Goal: Task Accomplishment & Management: Complete application form

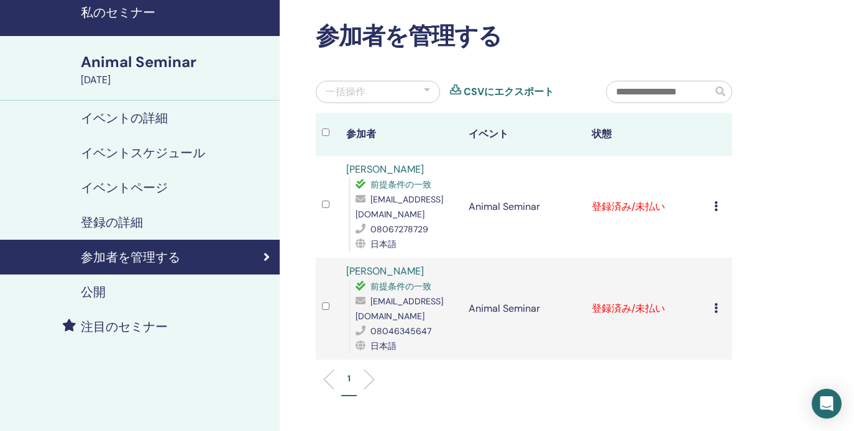
scroll to position [82, 0]
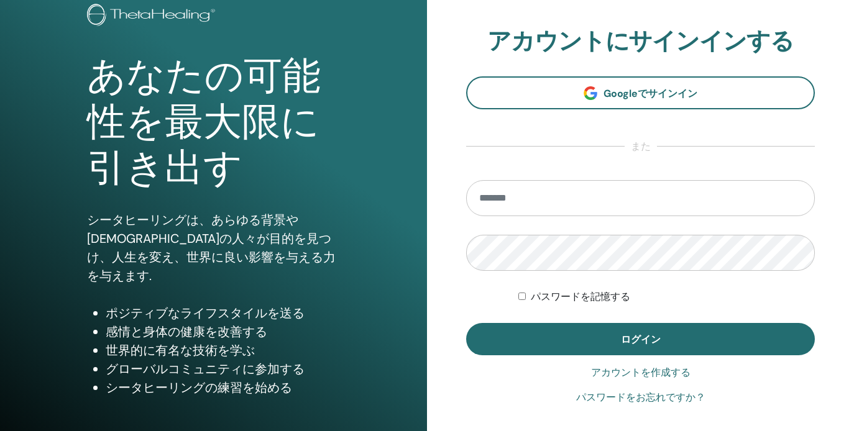
scroll to position [82, 0]
type input "**********"
click at [640, 339] on button "ログイン" at bounding box center [640, 339] width 349 height 32
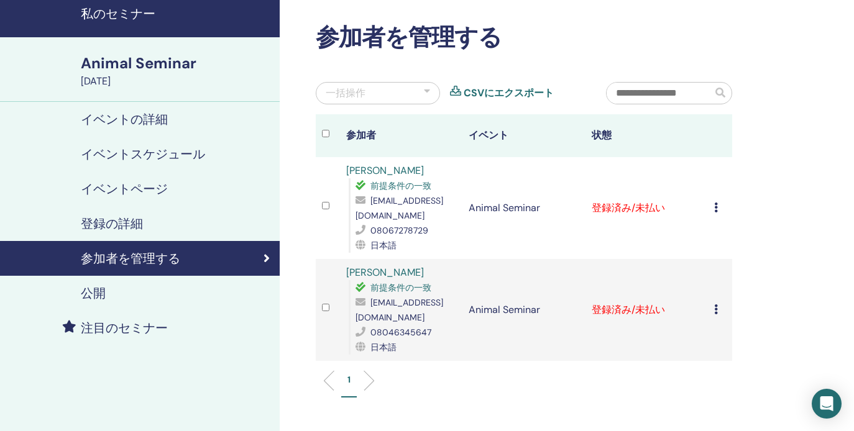
scroll to position [47, 0]
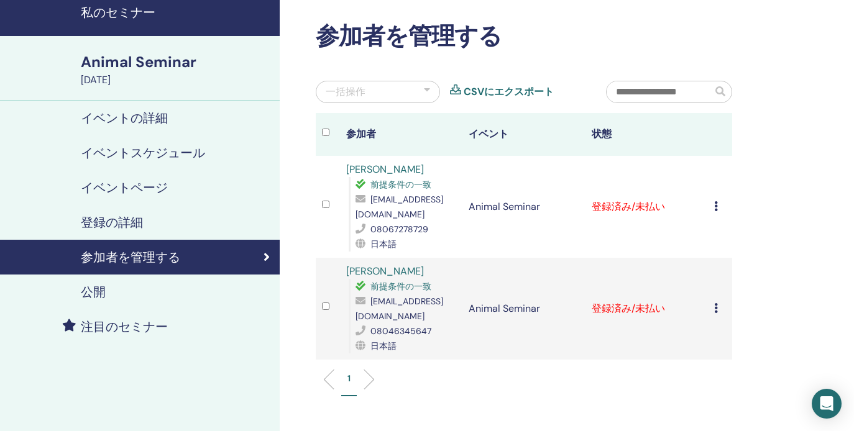
click at [716, 206] on icon at bounding box center [716, 206] width 4 height 10
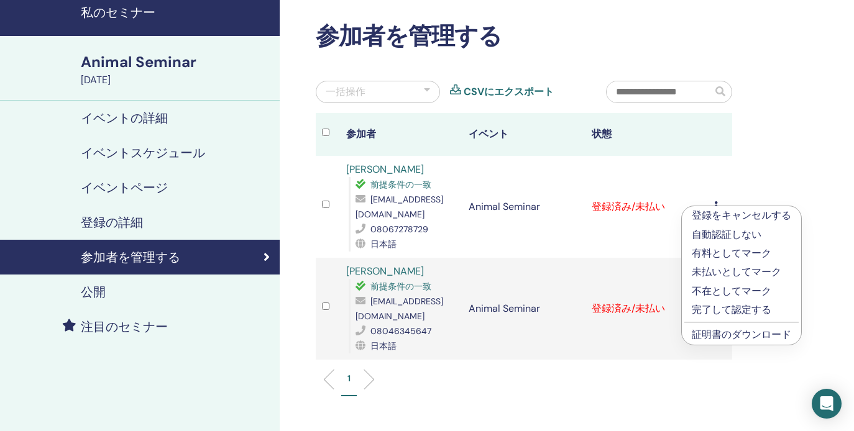
click at [723, 308] on p "完了して認定する" at bounding box center [741, 310] width 99 height 15
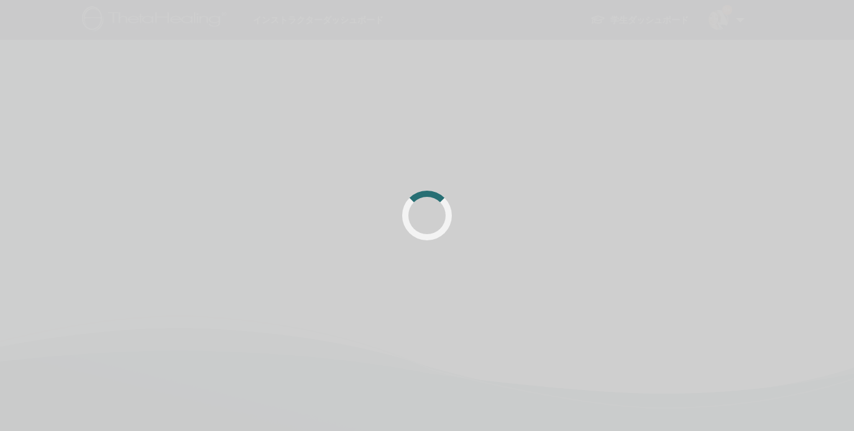
scroll to position [47, 0]
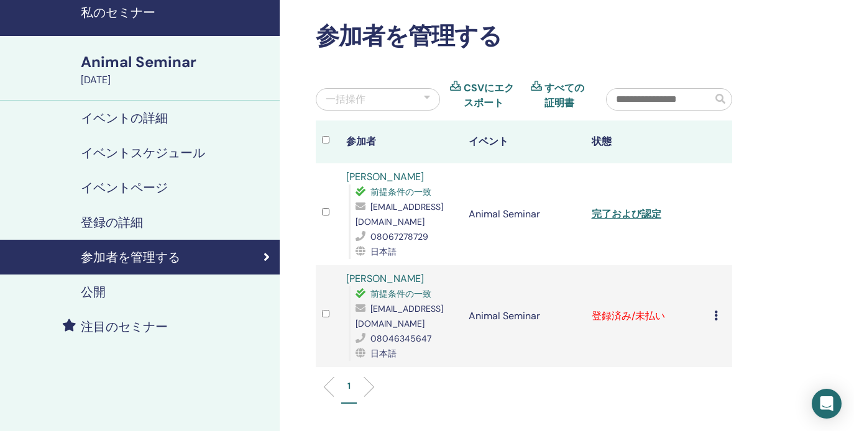
click at [715, 316] on icon at bounding box center [716, 316] width 4 height 10
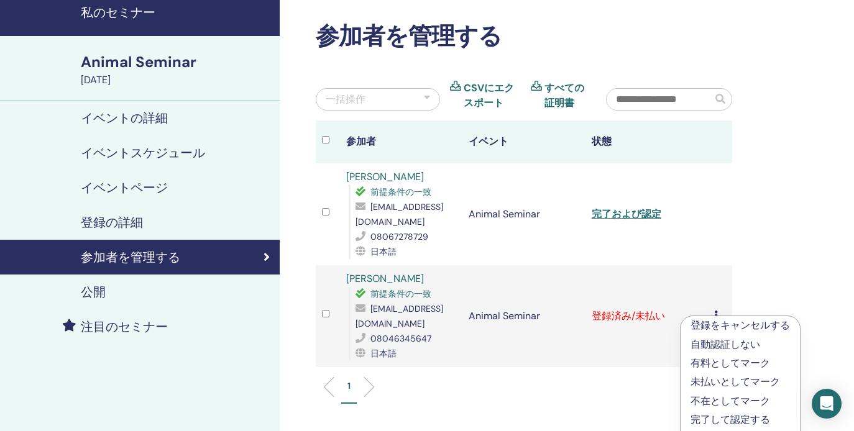
click at [710, 418] on p "完了して認定する" at bounding box center [739, 420] width 99 height 15
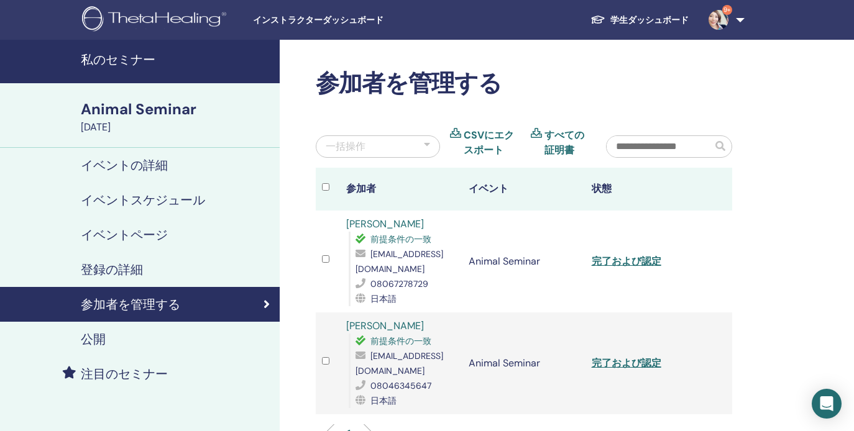
click at [734, 11] on link "9+" at bounding box center [723, 20] width 51 height 40
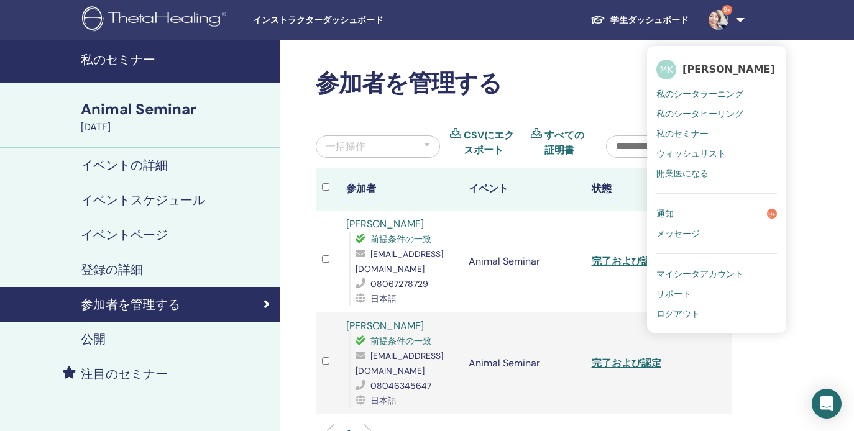
click at [695, 94] on span "私のシータラーニング" at bounding box center [699, 93] width 87 height 11
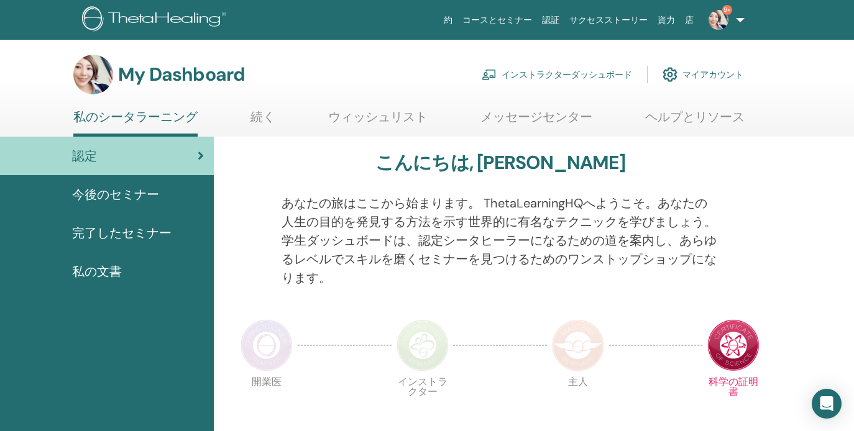
click at [587, 76] on link "インストラクターダッシュボード" at bounding box center [557, 74] width 150 height 27
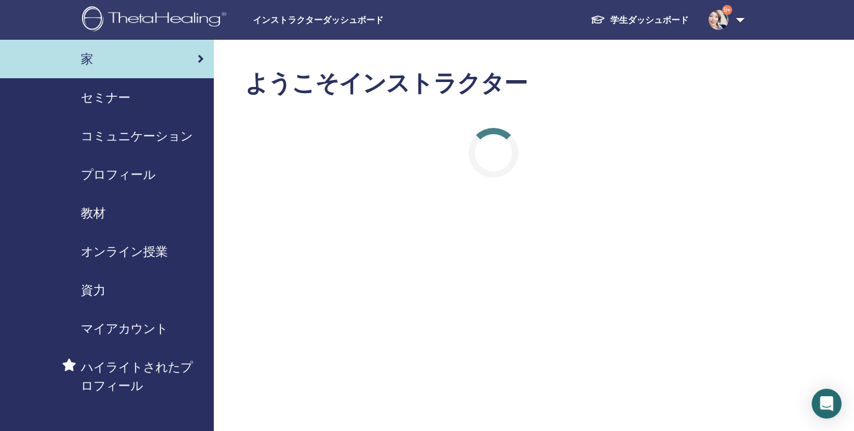
click at [116, 104] on span "セミナー" at bounding box center [106, 97] width 50 height 19
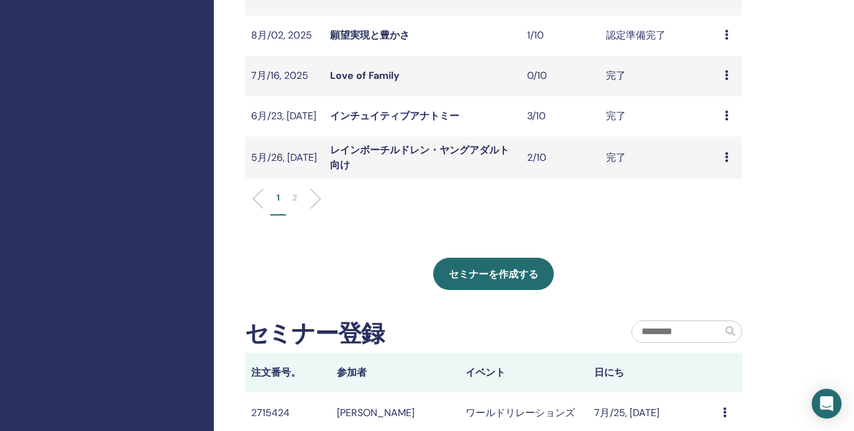
scroll to position [462, 0]
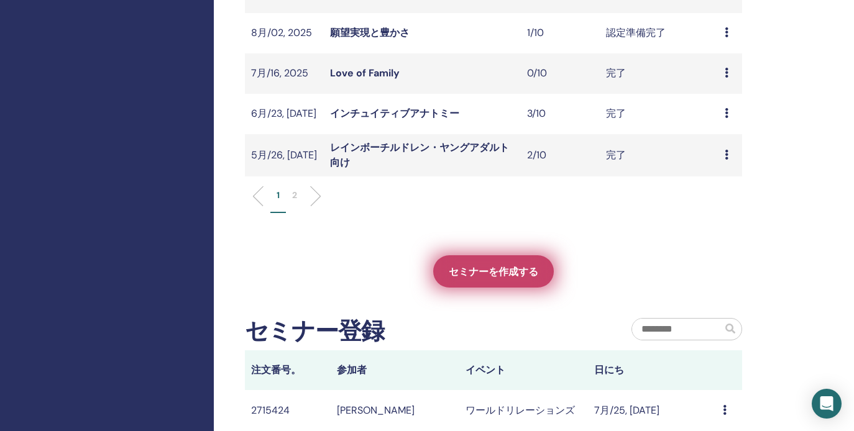
click at [499, 265] on span "セミナーを作成する" at bounding box center [493, 271] width 89 height 13
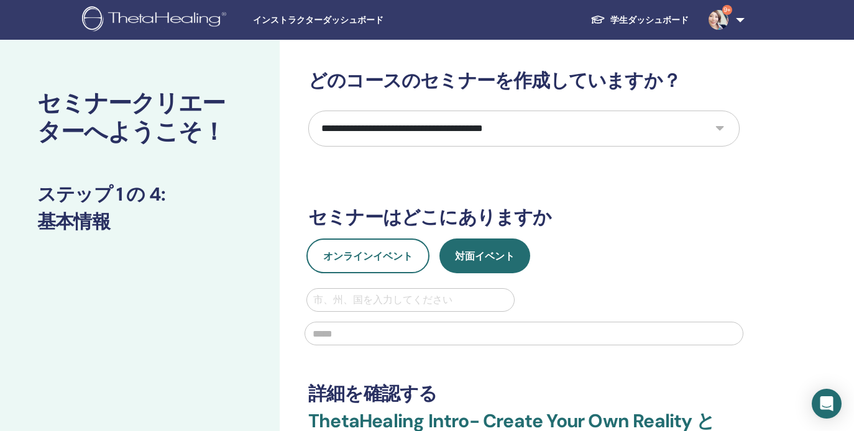
select select "****"
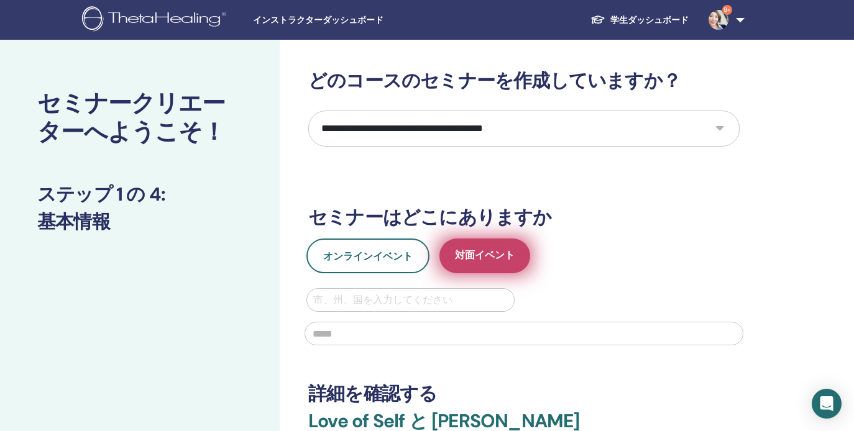
click at [488, 258] on span "対面イベント" at bounding box center [485, 257] width 60 height 16
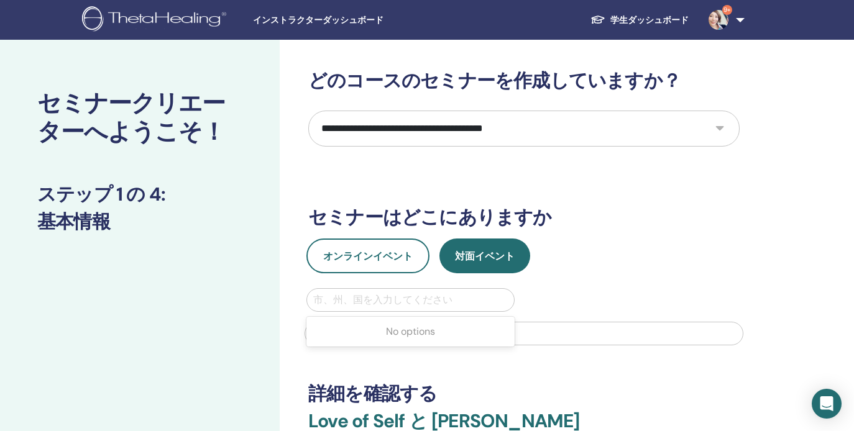
click at [423, 297] on div "市、州、国を入力してください" at bounding box center [410, 300] width 194 height 15
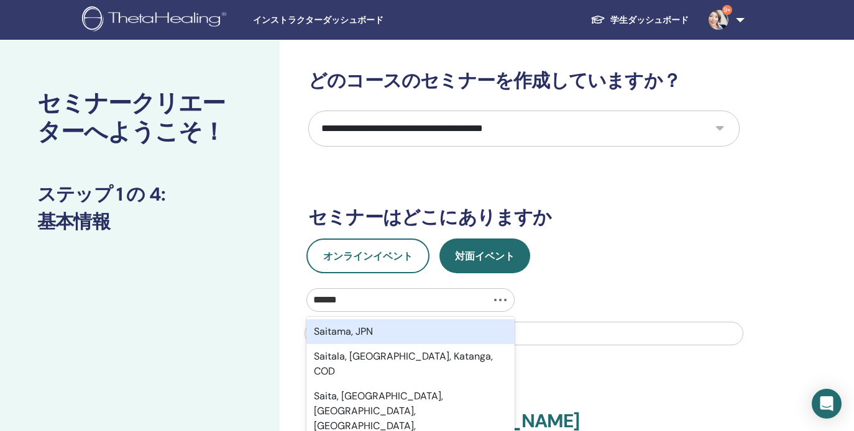
type input "*******"
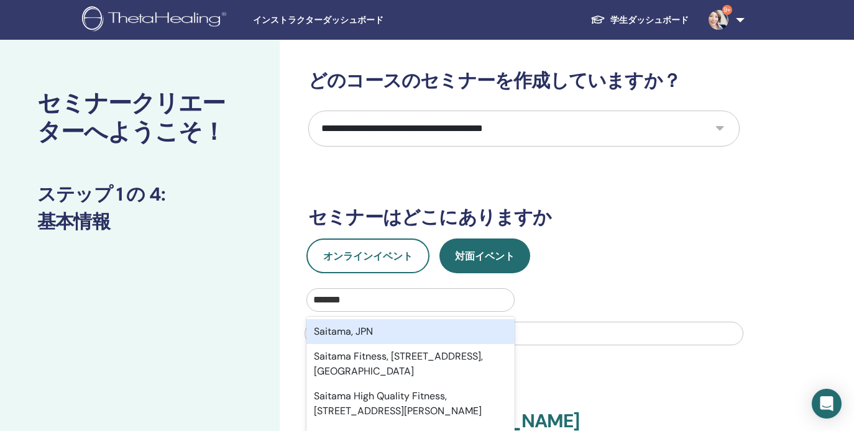
click at [424, 321] on div "Saitama, JPN" at bounding box center [410, 331] width 208 height 25
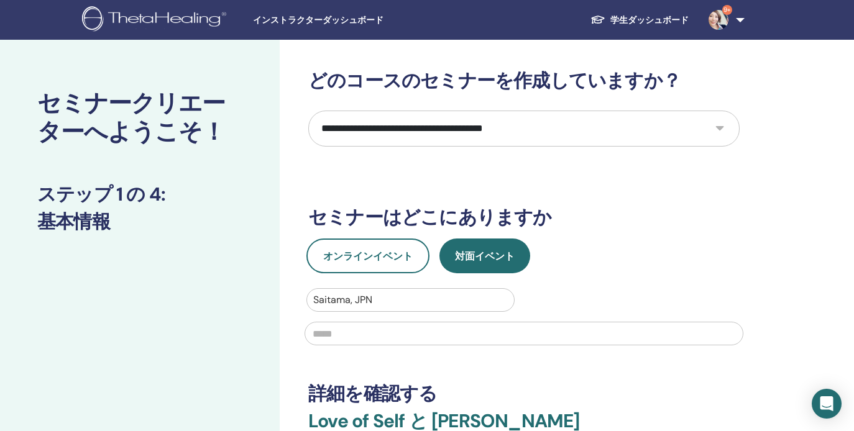
drag, startPoint x: 361, startPoint y: 345, endPoint x: 371, endPoint y: 339, distance: 11.4
type input "*"
type input "**********"
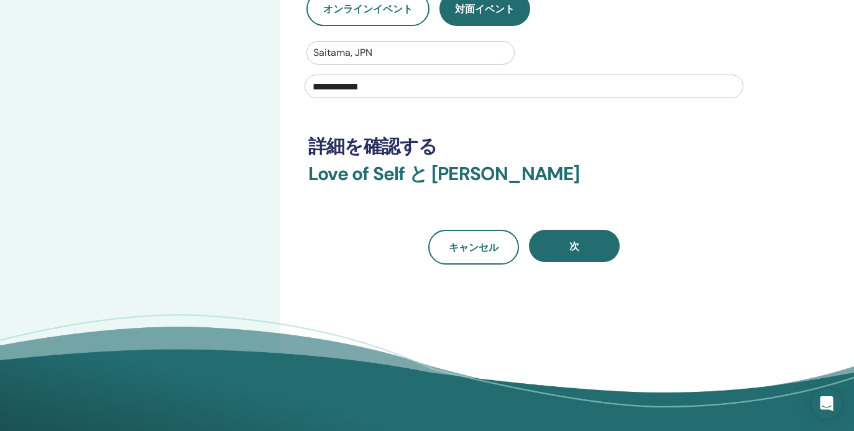
scroll to position [248, 0]
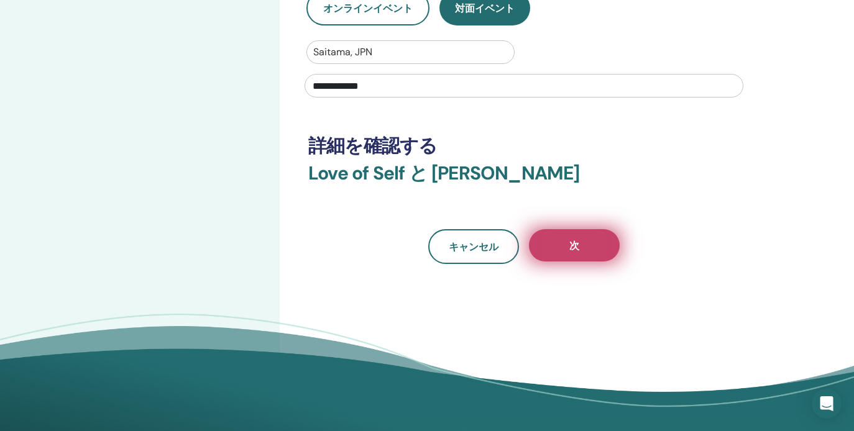
click at [570, 244] on span "次" at bounding box center [574, 245] width 10 height 13
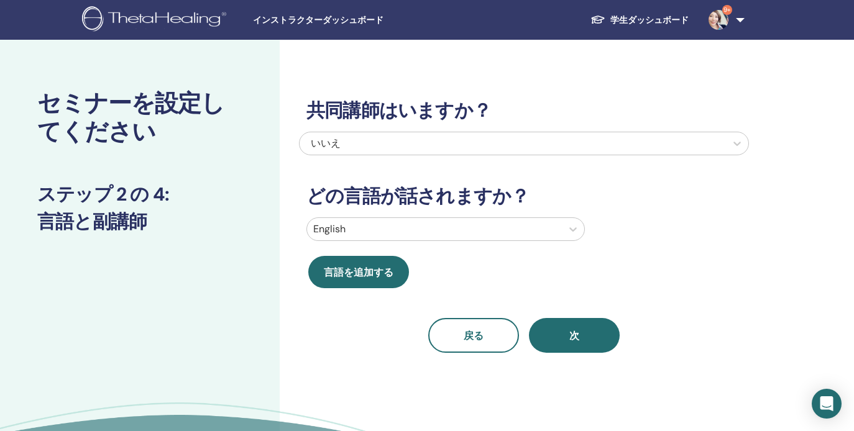
scroll to position [0, 0]
click at [439, 231] on div at bounding box center [434, 229] width 242 height 17
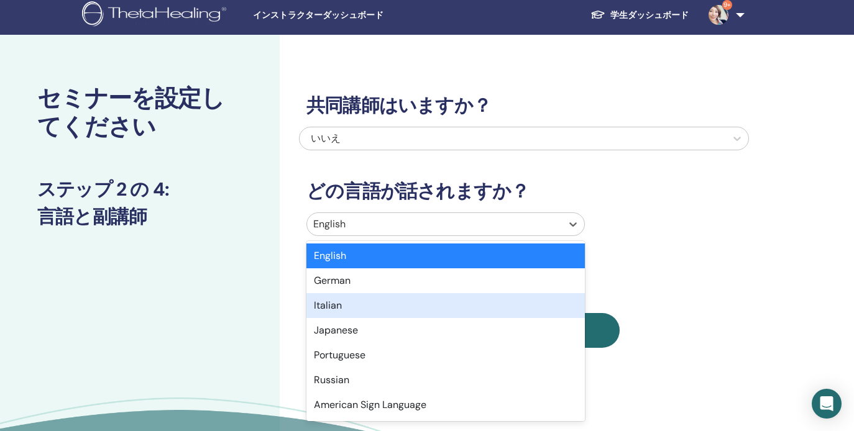
scroll to position [6, 0]
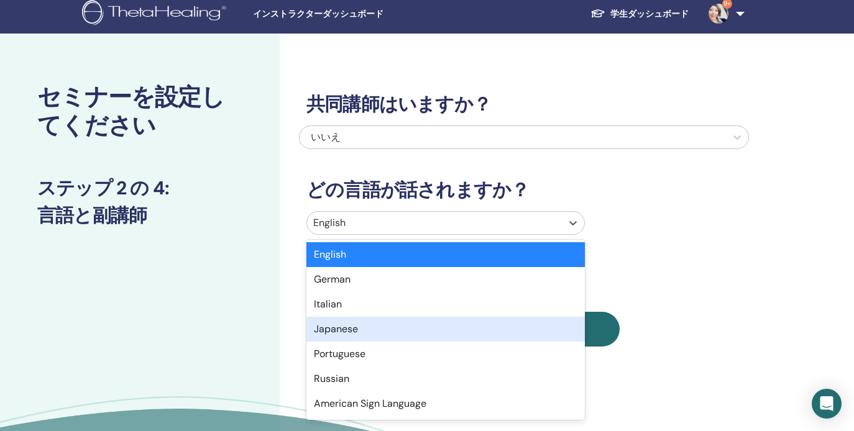
click at [332, 331] on div "Japanese" at bounding box center [445, 329] width 278 height 25
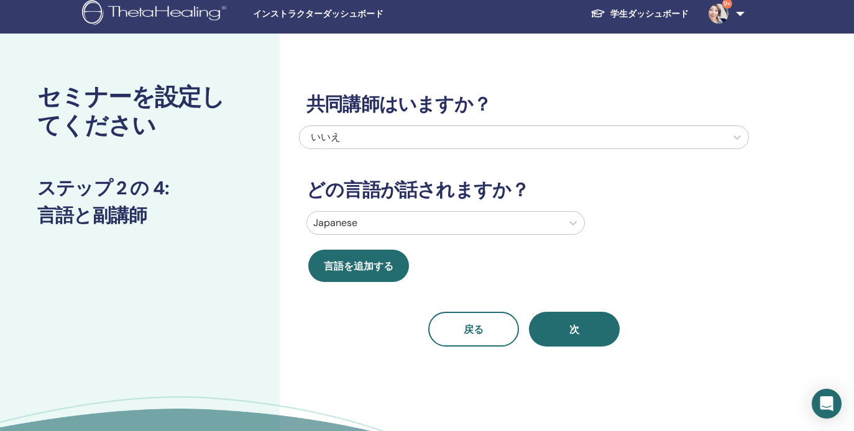
click at [573, 327] on span "次" at bounding box center [574, 329] width 10 height 13
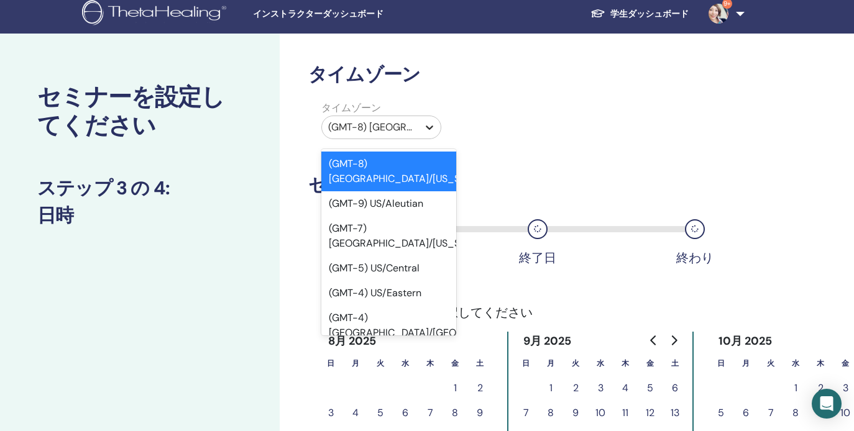
click at [424, 131] on icon at bounding box center [429, 127] width 12 height 12
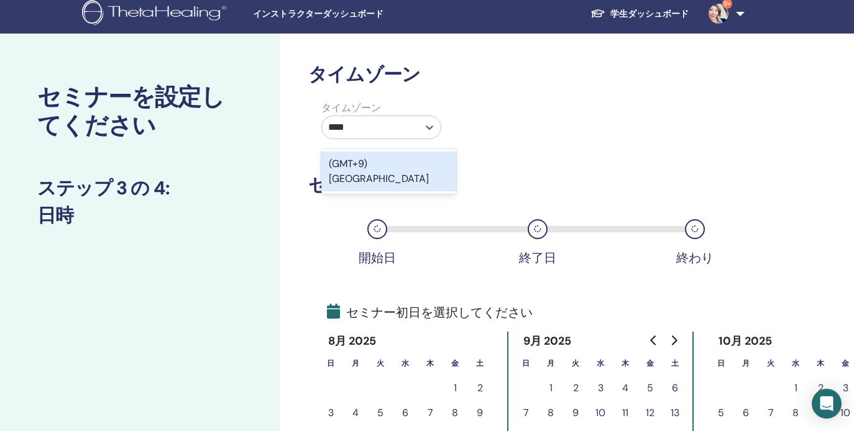
type input "*****"
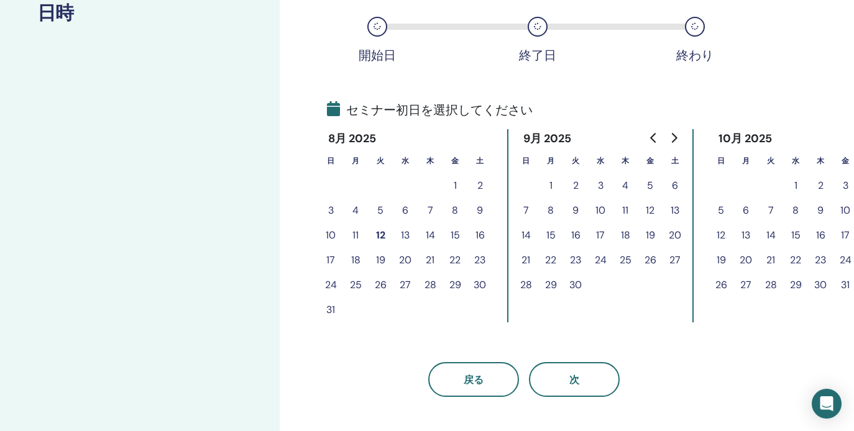
scroll to position [262, 0]
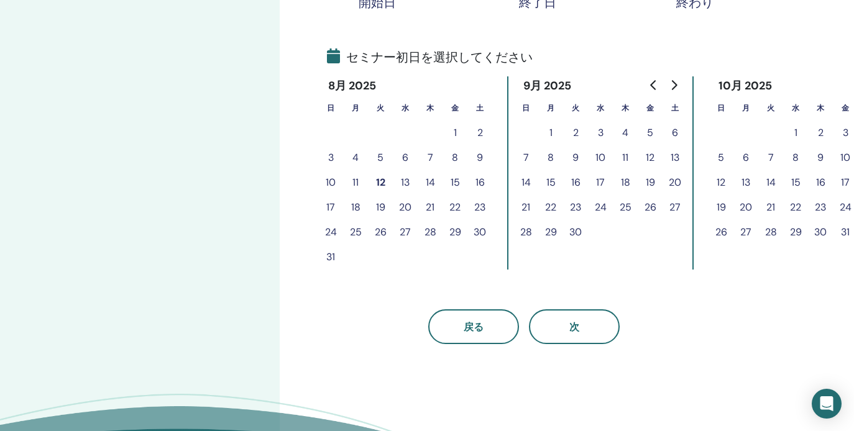
click at [402, 181] on button "13" at bounding box center [405, 182] width 25 height 25
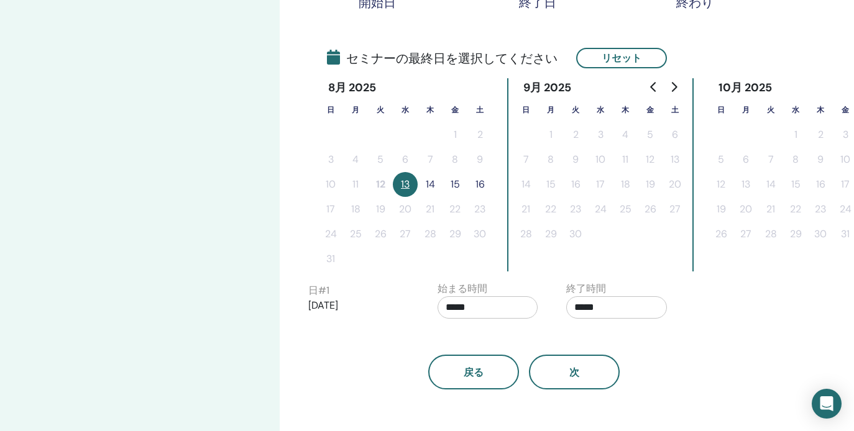
click at [424, 183] on button "14" at bounding box center [430, 184] width 25 height 25
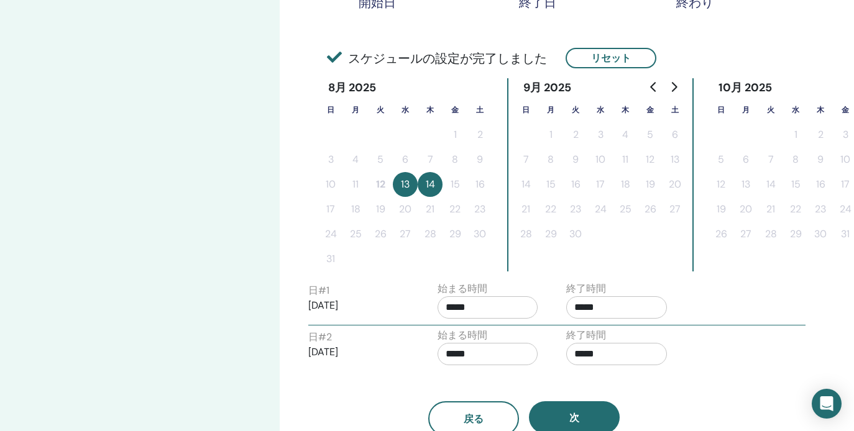
click at [500, 311] on input "*****" at bounding box center [487, 307] width 101 height 22
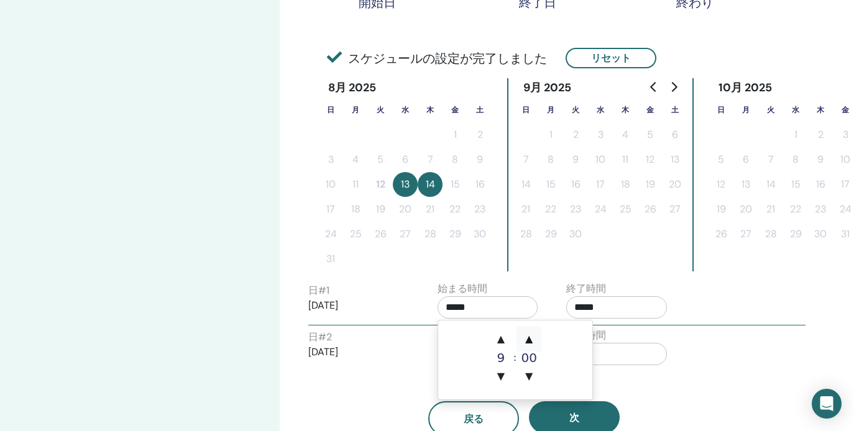
click at [529, 341] on span "▲" at bounding box center [528, 339] width 25 height 25
click at [529, 338] on span "▲" at bounding box center [528, 339] width 25 height 25
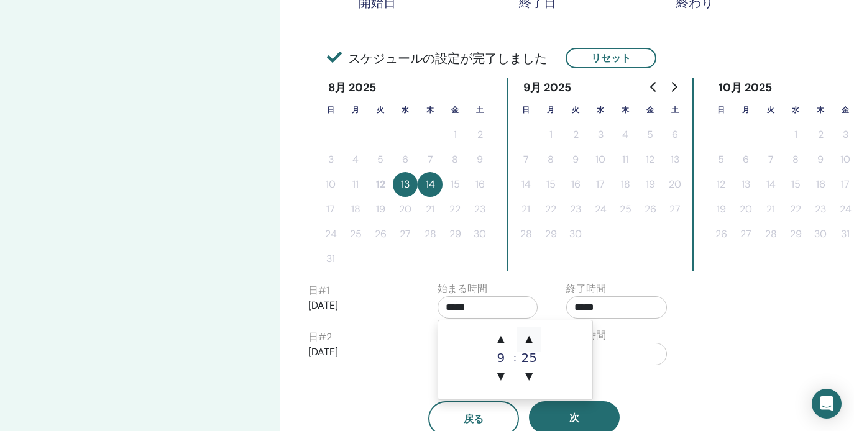
click at [529, 338] on span "▲" at bounding box center [528, 339] width 25 height 25
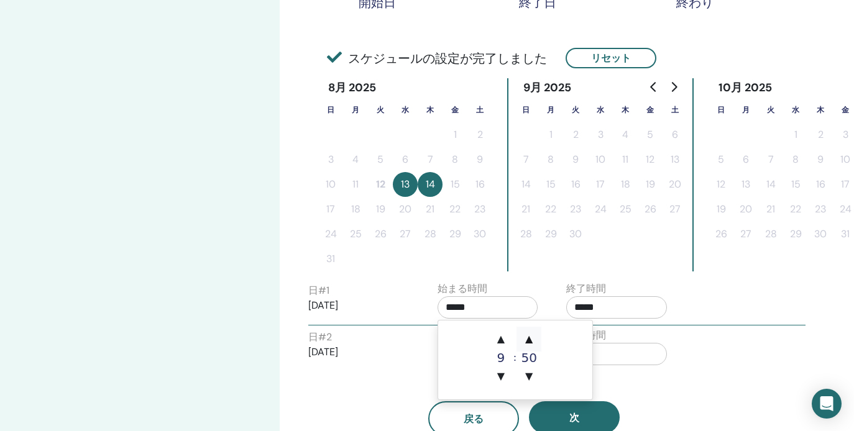
click at [529, 338] on span "▲" at bounding box center [528, 339] width 25 height 25
click at [530, 380] on span "▼" at bounding box center [528, 376] width 25 height 25
type input "*****"
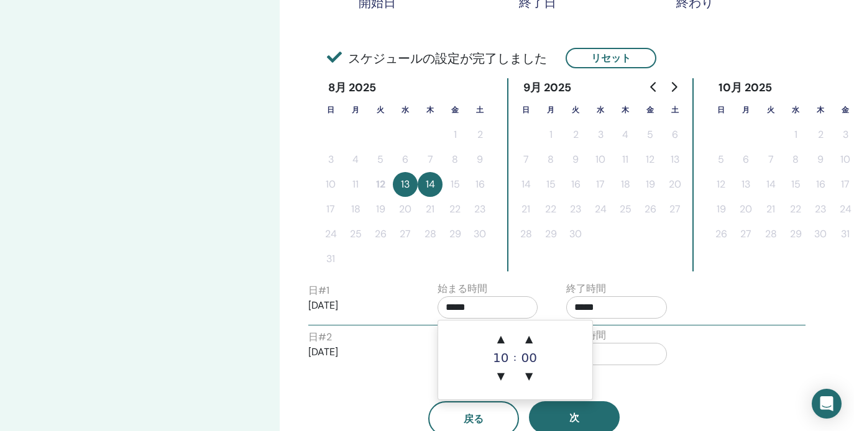
click at [613, 308] on input "*****" at bounding box center [616, 307] width 101 height 22
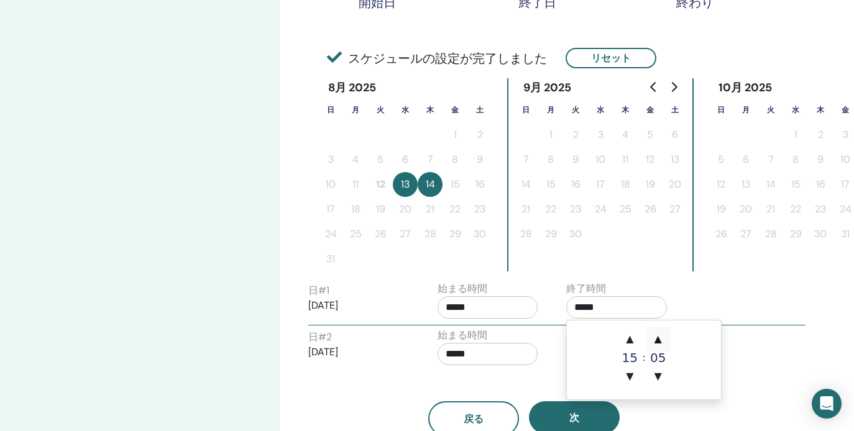
click at [657, 336] on span "▲" at bounding box center [658, 339] width 25 height 25
click at [661, 369] on span "▼" at bounding box center [658, 376] width 25 height 25
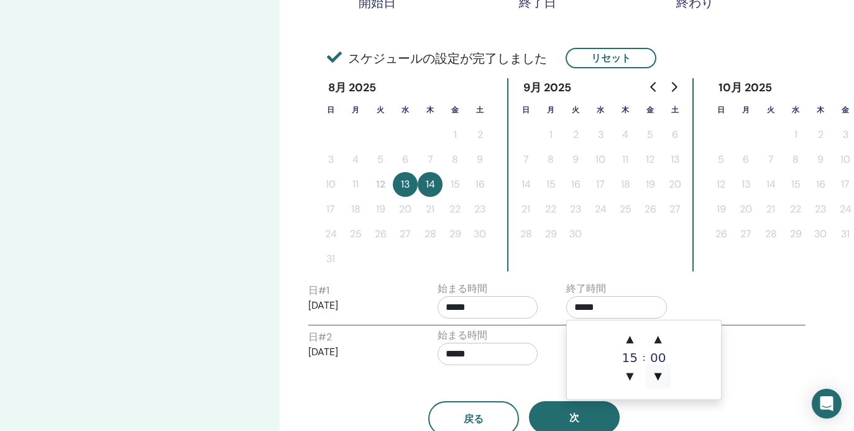
click at [660, 372] on span "▼" at bounding box center [658, 376] width 25 height 25
click at [631, 339] on span "▲" at bounding box center [629, 339] width 25 height 25
click at [628, 377] on span "▼" at bounding box center [629, 376] width 25 height 25
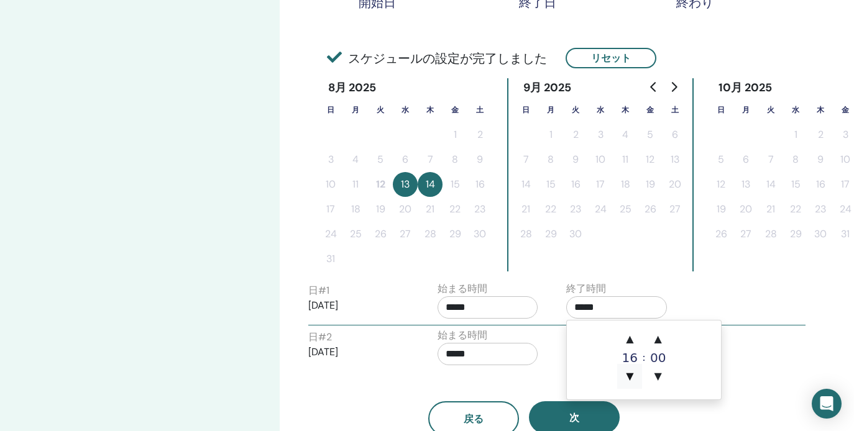
click at [626, 376] on span "▼" at bounding box center [629, 376] width 25 height 25
click at [657, 375] on span "▼" at bounding box center [658, 376] width 25 height 25
click at [630, 340] on span "▲" at bounding box center [629, 339] width 25 height 25
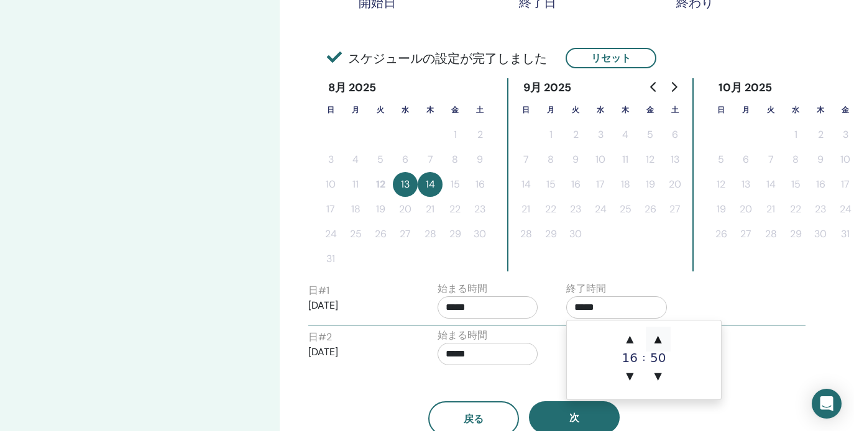
click at [661, 339] on span "▲" at bounding box center [658, 339] width 25 height 25
click at [659, 339] on span "▲" at bounding box center [658, 339] width 25 height 25
drag, startPoint x: 636, startPoint y: 377, endPoint x: 653, endPoint y: 377, distance: 16.8
click at [636, 377] on span "▼" at bounding box center [629, 376] width 25 height 25
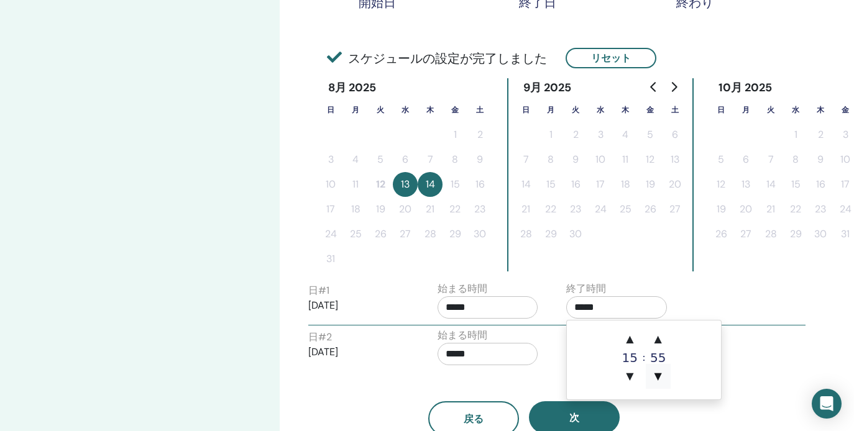
click at [656, 375] on span "▼" at bounding box center [658, 376] width 25 height 25
drag, startPoint x: 629, startPoint y: 341, endPoint x: 661, endPoint y: 341, distance: 31.1
click at [629, 341] on span "▲" at bounding box center [629, 339] width 25 height 25
click at [662, 340] on span "▲" at bounding box center [658, 339] width 25 height 25
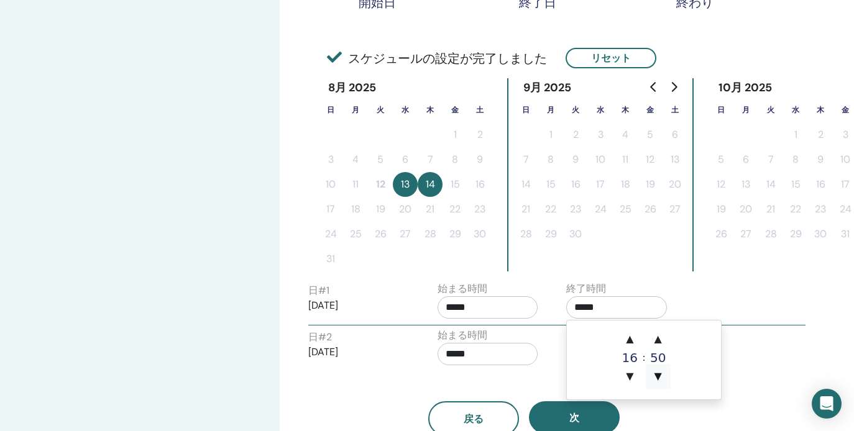
click at [653, 374] on span "▼" at bounding box center [658, 376] width 25 height 25
click at [654, 373] on span "▼" at bounding box center [658, 376] width 25 height 25
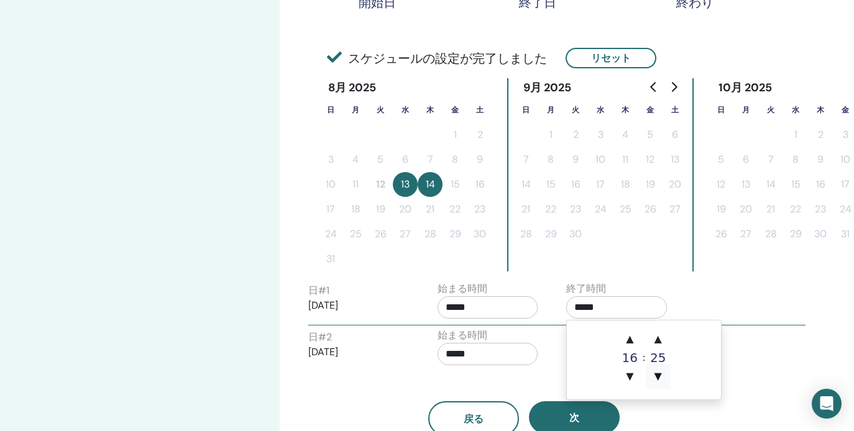
click at [654, 373] on span "▼" at bounding box center [658, 376] width 25 height 25
click at [658, 336] on span "▲" at bounding box center [658, 339] width 25 height 25
type input "*****"
click at [500, 355] on input "*****" at bounding box center [487, 354] width 101 height 22
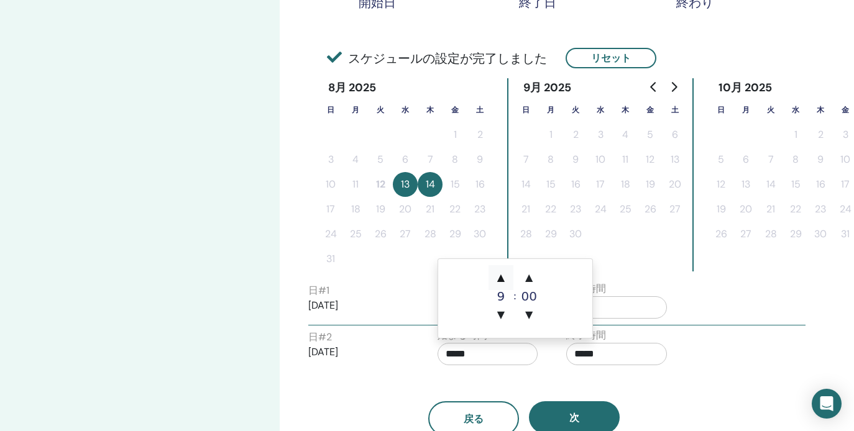
click at [502, 283] on span "▲" at bounding box center [500, 277] width 25 height 25
type input "*****"
click at [626, 356] on input "*****" at bounding box center [616, 354] width 101 height 22
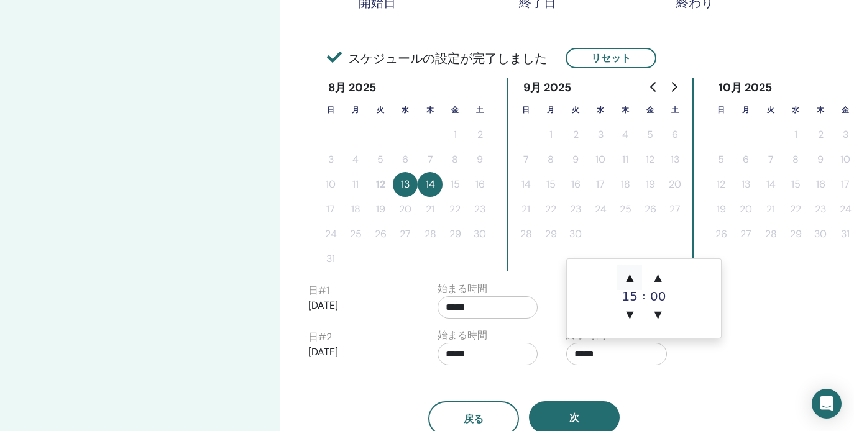
click at [633, 278] on span "▲" at bounding box center [629, 277] width 25 height 25
click at [659, 309] on span "▼" at bounding box center [658, 315] width 25 height 25
drag, startPoint x: 629, startPoint y: 278, endPoint x: 657, endPoint y: 275, distance: 28.1
click at [639, 277] on span "▲" at bounding box center [629, 277] width 25 height 25
click at [664, 275] on span "▲" at bounding box center [658, 277] width 25 height 25
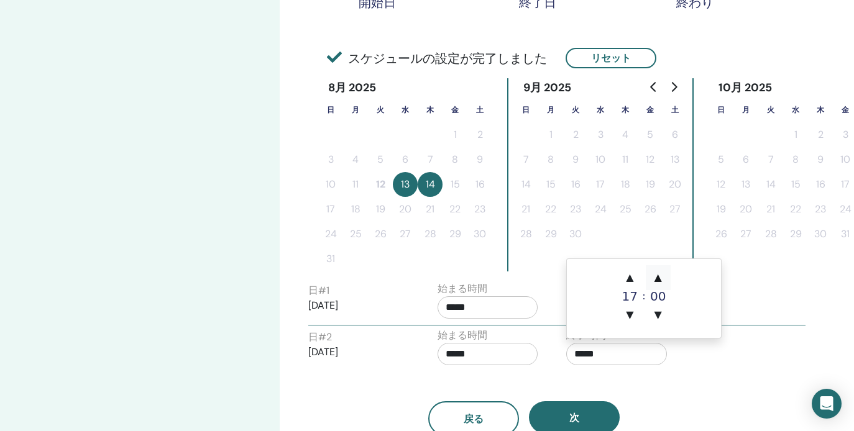
click at [661, 276] on span "▲" at bounding box center [658, 277] width 25 height 25
click at [627, 304] on span "▼" at bounding box center [629, 315] width 25 height 25
click at [629, 310] on span "▼" at bounding box center [629, 315] width 25 height 25
click at [627, 276] on span "▲" at bounding box center [629, 277] width 25 height 25
click at [654, 309] on span "▼" at bounding box center [658, 315] width 25 height 25
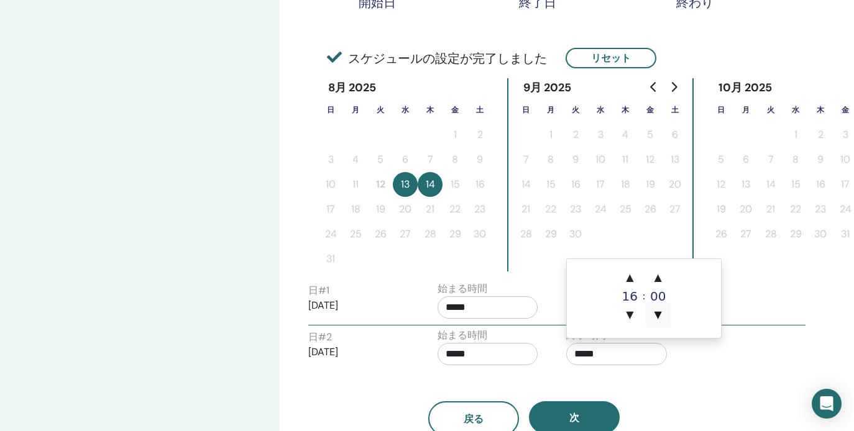
click at [658, 310] on span "▼" at bounding box center [658, 315] width 25 height 25
click at [633, 281] on span "▲" at bounding box center [629, 277] width 25 height 25
click at [658, 280] on span "▲" at bounding box center [658, 277] width 25 height 25
click at [633, 311] on span "▼" at bounding box center [629, 315] width 25 height 25
click at [659, 311] on span "▼" at bounding box center [658, 315] width 25 height 25
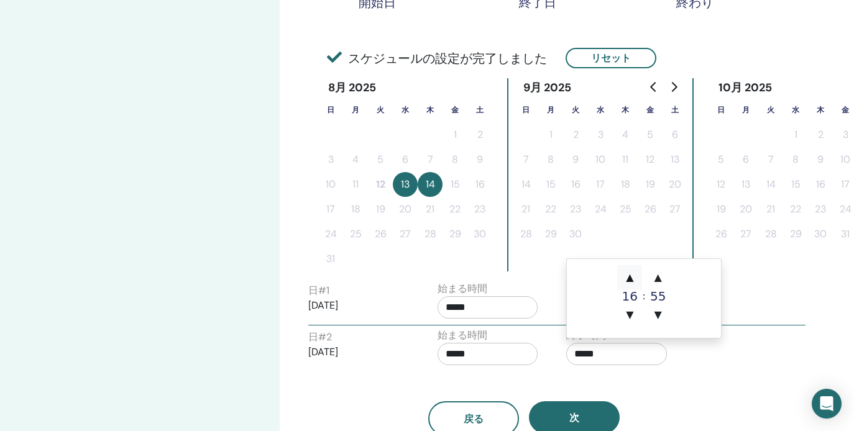
click at [628, 275] on span "▲" at bounding box center [629, 277] width 25 height 25
click at [655, 278] on span "▲" at bounding box center [658, 277] width 25 height 25
click at [654, 316] on span "▼" at bounding box center [658, 315] width 25 height 25
click at [656, 314] on span "▼" at bounding box center [658, 315] width 25 height 25
click at [657, 314] on span "▼" at bounding box center [658, 315] width 25 height 25
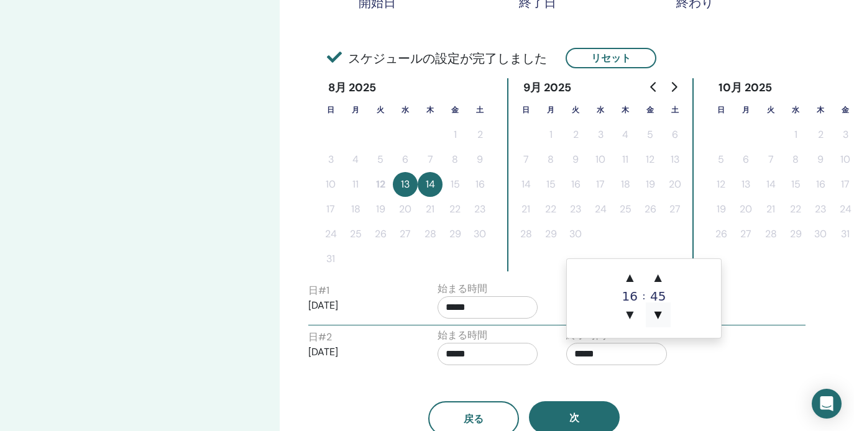
click at [657, 314] on span "▼" at bounding box center [658, 315] width 25 height 25
click at [656, 279] on span "▲" at bounding box center [658, 277] width 25 height 25
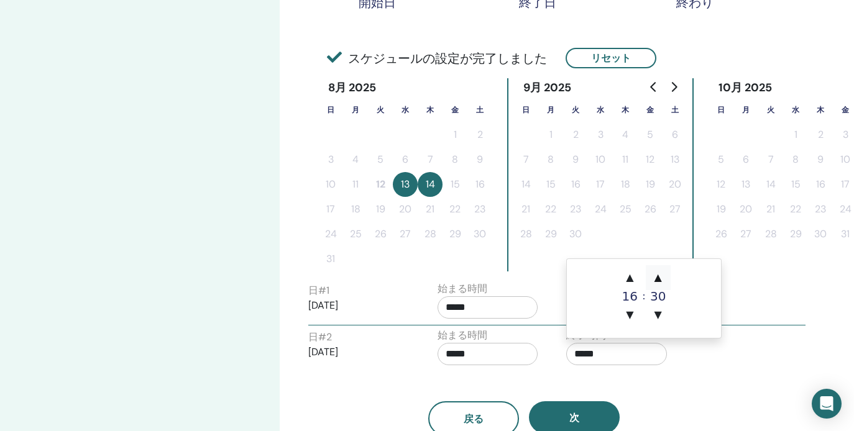
type input "*****"
click at [706, 323] on td "▲ 16 ▼ : ▲ 30 ▼" at bounding box center [644, 298] width 154 height 79
click at [724, 380] on div "戻る 次" at bounding box center [524, 404] width 450 height 65
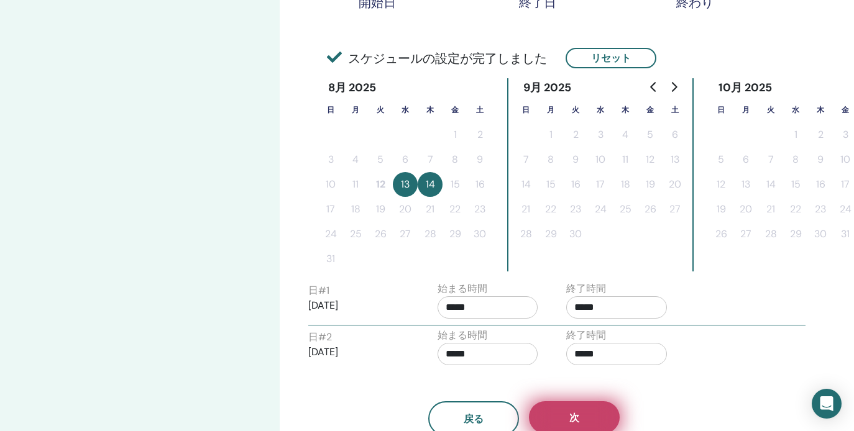
click at [598, 414] on button "次" at bounding box center [574, 417] width 91 height 32
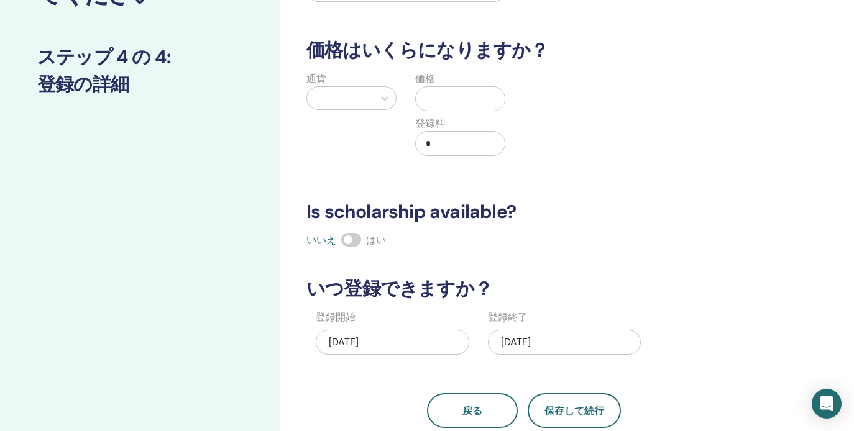
scroll to position [78, 0]
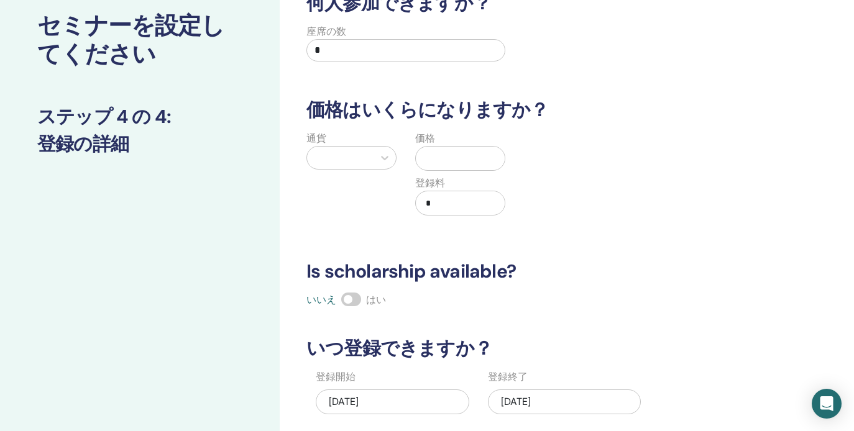
click at [379, 48] on input "*" at bounding box center [405, 50] width 199 height 22
type input "**"
click at [472, 163] on input "text" at bounding box center [463, 159] width 84 height 24
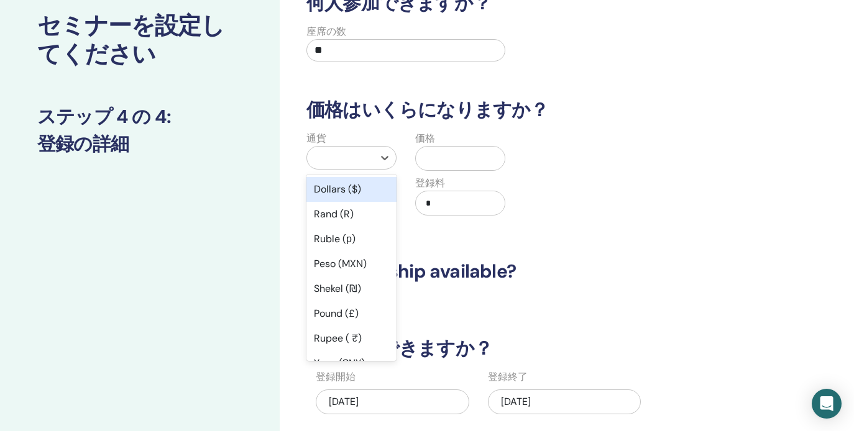
click at [368, 168] on div at bounding box center [340, 158] width 66 height 22
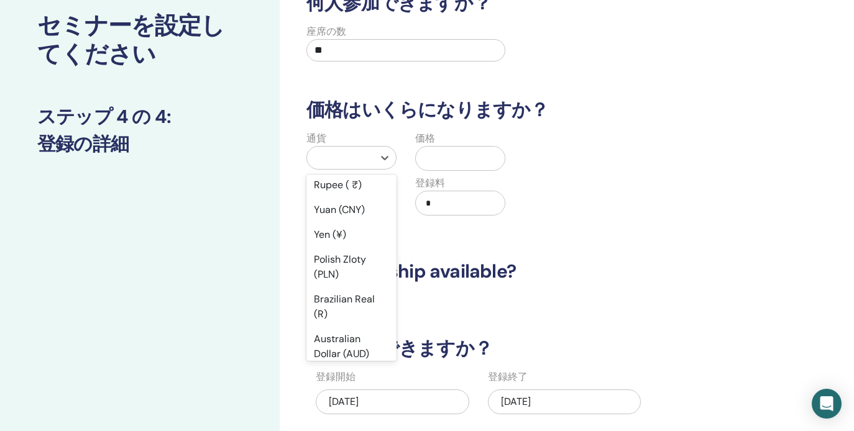
scroll to position [170, 0]
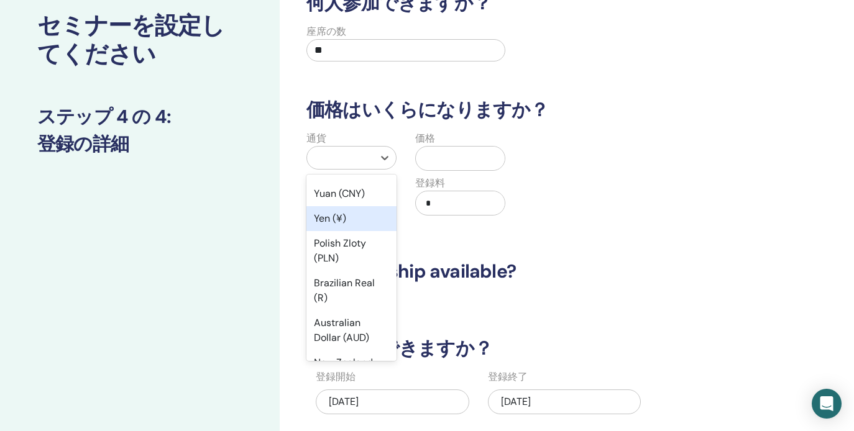
click at [330, 219] on div "Yen (¥)" at bounding box center [351, 218] width 90 height 25
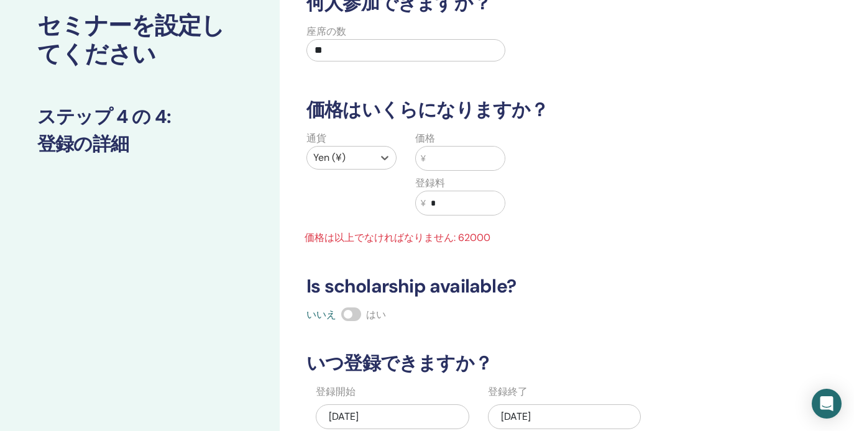
click at [462, 158] on input "text" at bounding box center [465, 159] width 79 height 24
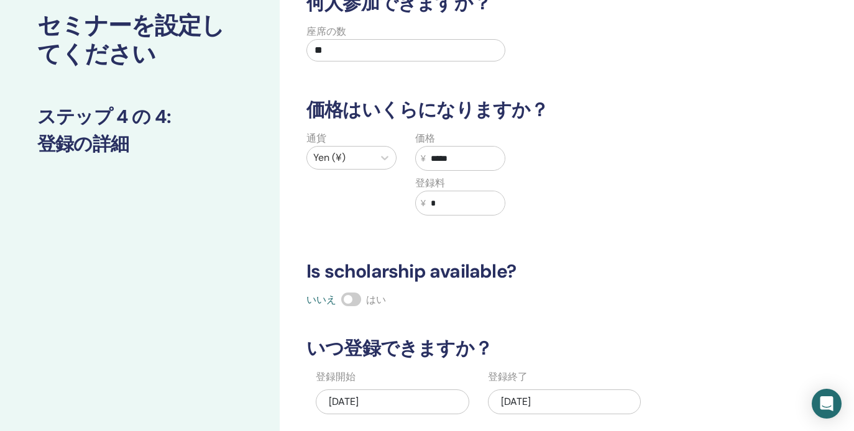
type input "*****"
click at [558, 309] on div "何人参加できますか？ 座席の数 ** 価格はいくらになりますか？ 通貨 Yen (¥) 価格 ¥ ***** 登録料 ¥ * Is scholarship a…" at bounding box center [524, 240] width 450 height 496
click at [359, 299] on span at bounding box center [351, 300] width 20 height 14
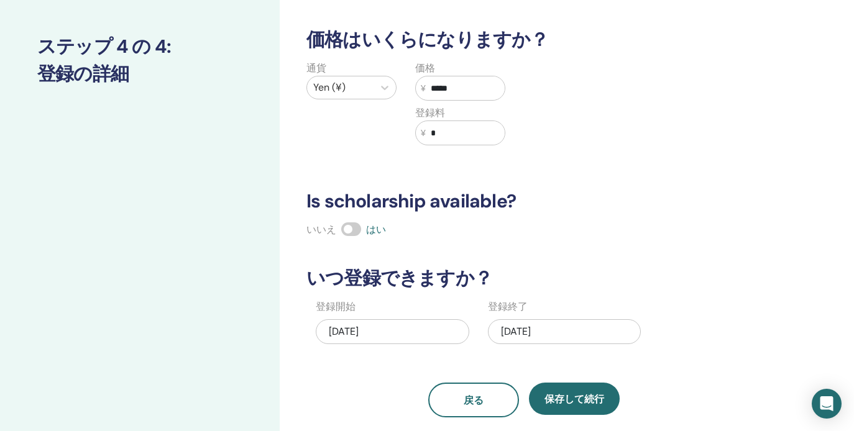
scroll to position [214, 0]
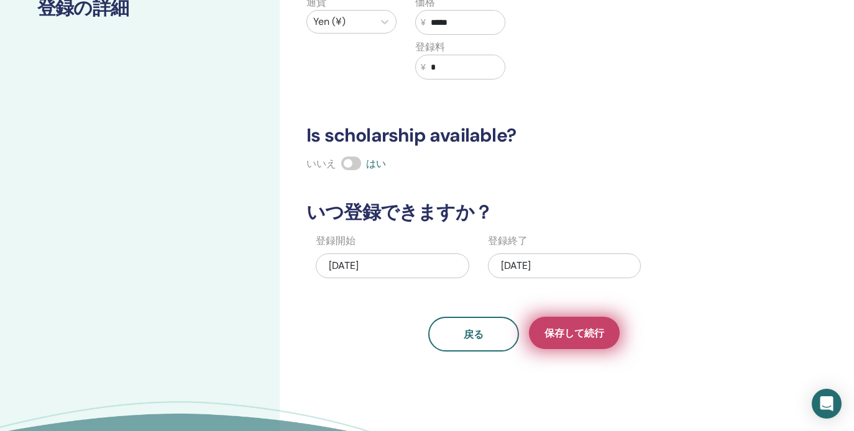
click at [604, 337] on button "保存して続行" at bounding box center [574, 333] width 91 height 32
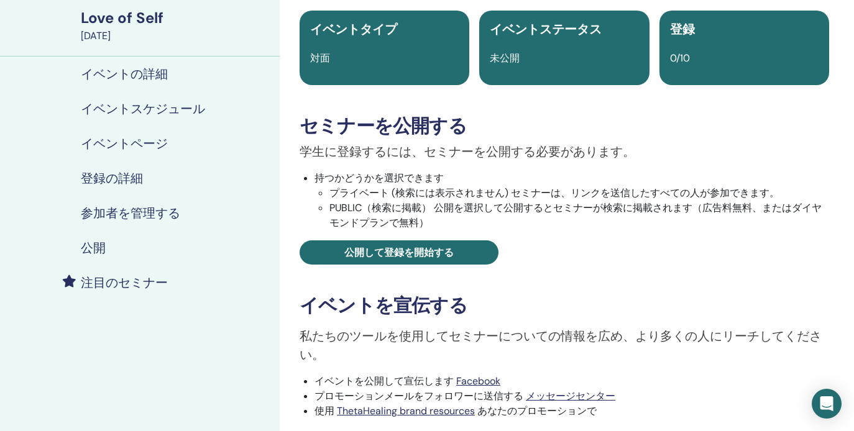
scroll to position [91, 0]
click at [92, 250] on h4 "公開" at bounding box center [93, 247] width 25 height 15
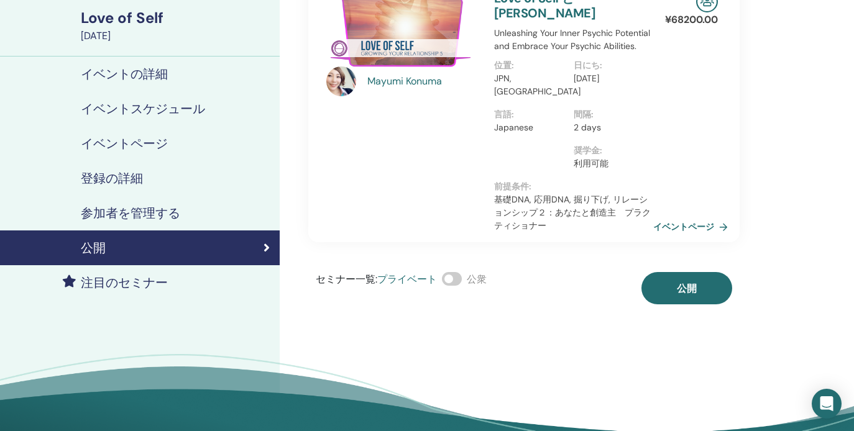
click at [460, 272] on span at bounding box center [452, 279] width 20 height 14
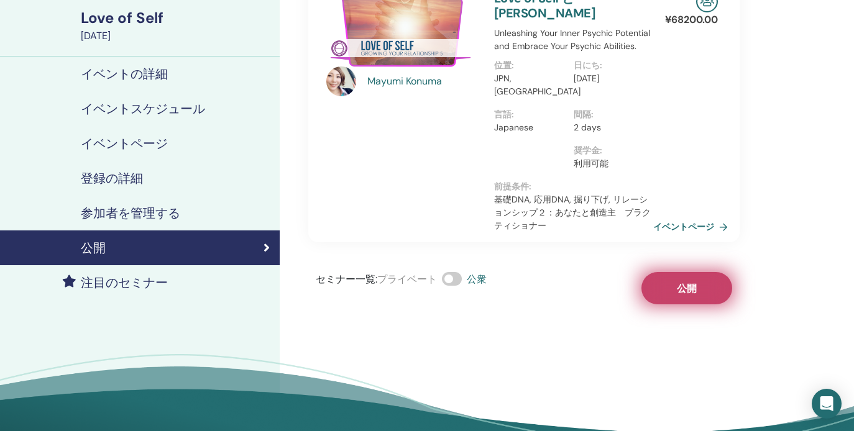
click at [686, 283] on button "公開" at bounding box center [686, 288] width 91 height 32
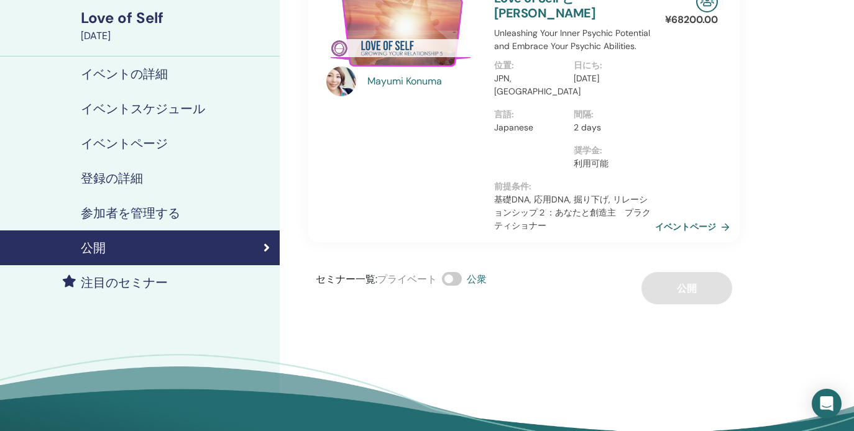
click at [678, 217] on link "イベントページ" at bounding box center [695, 226] width 80 height 19
